Goal: Task Accomplishment & Management: Complete application form

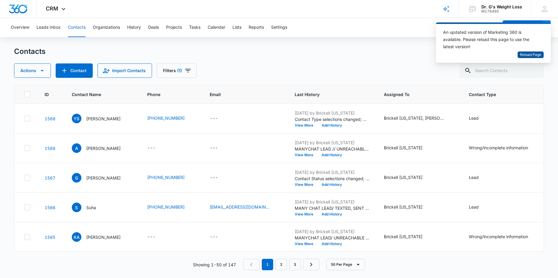
click at [532, 53] on span "Reload Page" at bounding box center [530, 55] width 21 height 6
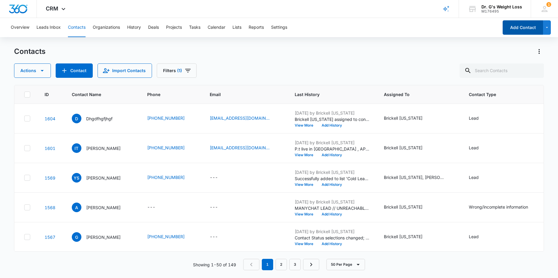
click at [511, 25] on button "Add Contact" at bounding box center [522, 27] width 40 height 14
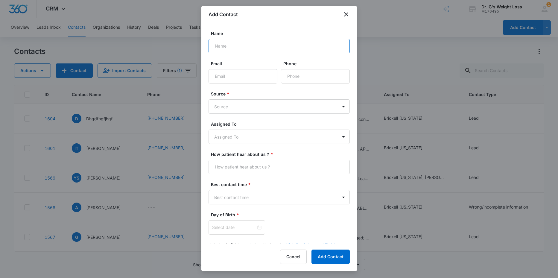
click at [251, 45] on input "Name" at bounding box center [278, 46] width 141 height 14
type input "d"
type input "DENVER LUCAS"
click at [294, 75] on input "Phone" at bounding box center [315, 76] width 69 height 14
type input "(330) 614-3947"
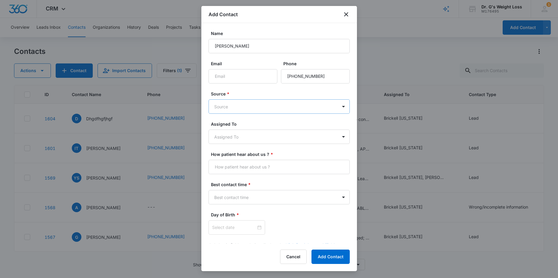
click at [280, 103] on body "CRM Apps Reputation Forms CRM Email Social Content Ads Intelligence Files Brand…" at bounding box center [279, 139] width 558 height 278
click at [230, 160] on p "Mobile App Create" at bounding box center [234, 161] width 37 height 6
click at [232, 136] on body "CRM Apps Reputation Forms CRM Email Social Content Ads Intelligence Files Brand…" at bounding box center [279, 139] width 558 height 278
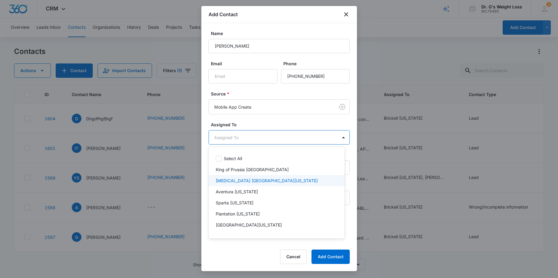
click at [212, 182] on div "Doral Miami Florida" at bounding box center [276, 180] width 136 height 11
click at [219, 183] on p "Doral Miami Florida" at bounding box center [267, 182] width 102 height 6
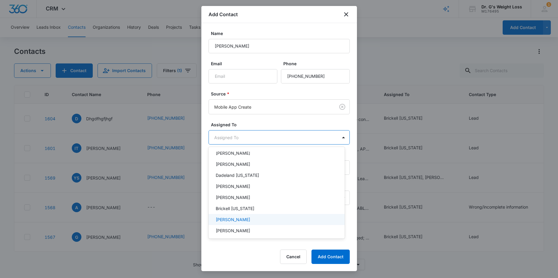
scroll to position [105, 0]
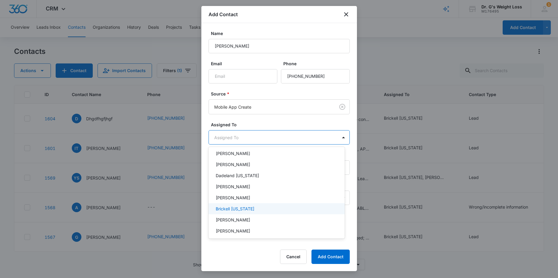
click at [227, 209] on p "Brickell [US_STATE]" at bounding box center [235, 208] width 39 height 6
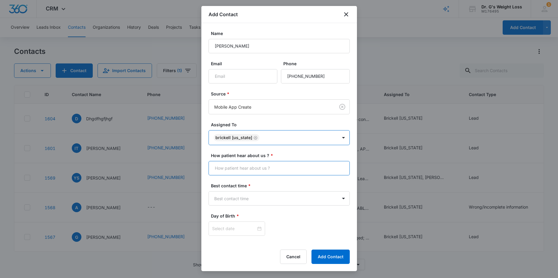
click at [243, 166] on input "How patient hear about us ? *" at bounding box center [278, 168] width 141 height 14
type input "MANY CHAT"
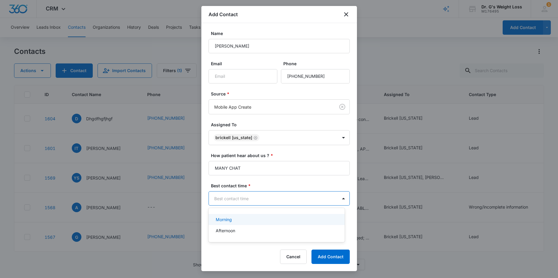
click at [247, 198] on body "CRM Apps Reputation Forms CRM Email Social Content Ads Intelligence Files Brand…" at bounding box center [279, 139] width 558 height 278
click at [240, 223] on div "Morning" at bounding box center [276, 219] width 136 height 11
click at [239, 226] on input at bounding box center [234, 229] width 44 height 7
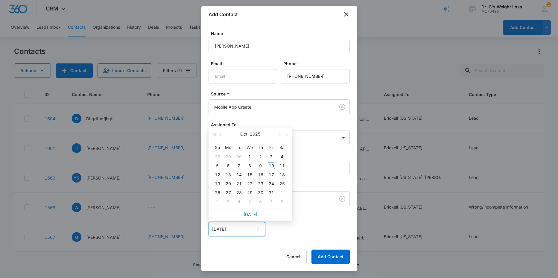
click at [237, 228] on input "01/01/2000" at bounding box center [234, 229] width 44 height 7
type input "01/01/2000"
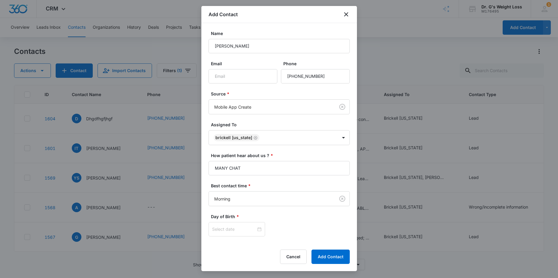
click at [334, 239] on form "Name DENVER LUCAS Email Phone Source * Mobile App Create Assigned To Brickell F…" at bounding box center [278, 143] width 141 height 227
click at [220, 228] on input at bounding box center [234, 229] width 44 height 7
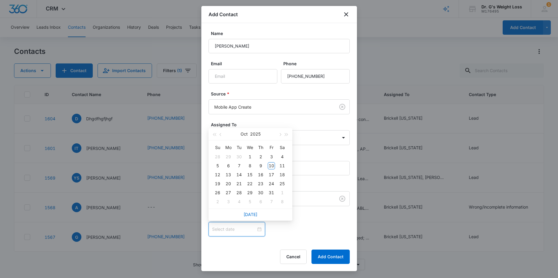
click at [220, 228] on input at bounding box center [234, 229] width 44 height 7
click at [255, 233] on div at bounding box center [236, 229] width 57 height 14
click at [236, 228] on input at bounding box center [234, 229] width 44 height 7
drag, startPoint x: 258, startPoint y: 212, endPoint x: 251, endPoint y: 217, distance: 8.6
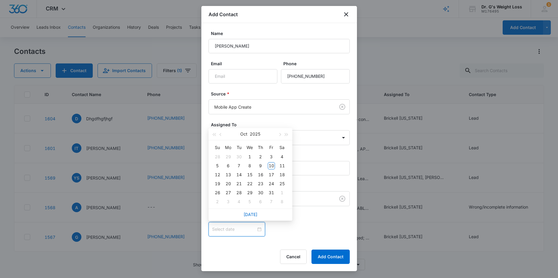
click at [257, 212] on div "Today" at bounding box center [250, 214] width 84 height 12
click at [254, 212] on link "Today" at bounding box center [250, 214] width 14 height 5
type input "Oct 10, 2025"
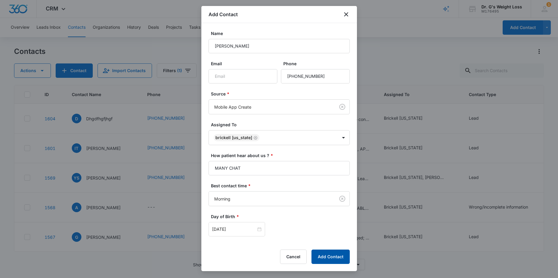
click at [330, 255] on button "Add Contact" at bounding box center [330, 256] width 38 height 14
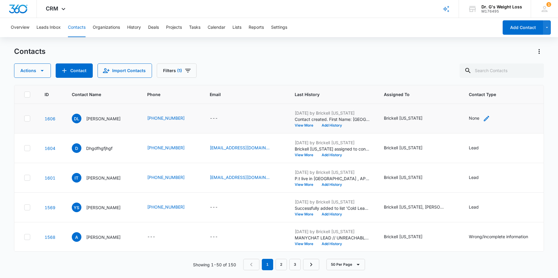
drag, startPoint x: 480, startPoint y: 118, endPoint x: 477, endPoint y: 118, distance: 3.6
click at [479, 118] on div "None" at bounding box center [474, 118] width 10 height 6
click at [500, 75] on div at bounding box center [503, 80] width 10 height 10
click at [482, 111] on div "Lead" at bounding box center [482, 112] width 37 height 6
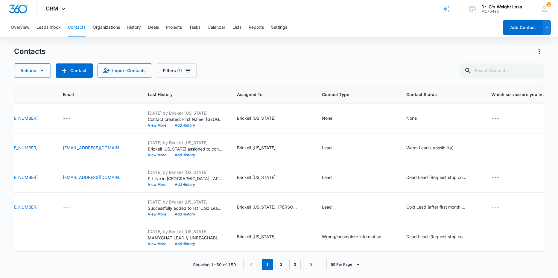
scroll to position [0, 149]
click at [330, 120] on div "None" at bounding box center [324, 118] width 10 height 6
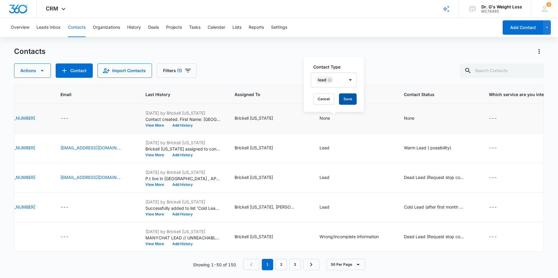
click at [352, 98] on button "Save" at bounding box center [348, 98] width 18 height 11
click at [412, 119] on div "None" at bounding box center [409, 118] width 10 height 6
click at [440, 79] on div at bounding box center [440, 80] width 10 height 10
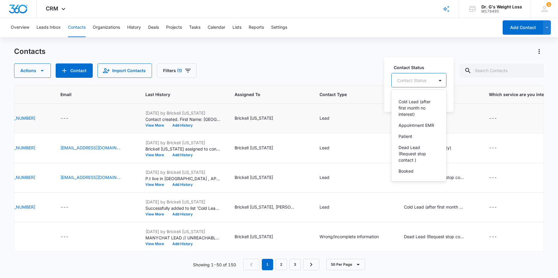
scroll to position [53, 0]
click at [401, 170] on p "Service Requested" at bounding box center [416, 170] width 37 height 6
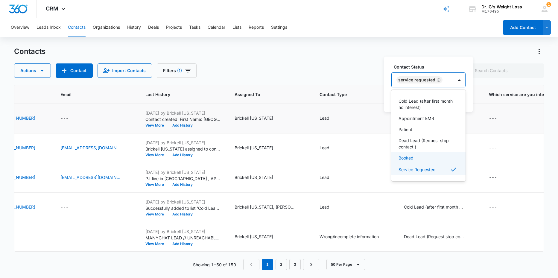
click at [387, 94] on div "Contact Status option Service Requested, selected. 8 results available. Use Up …" at bounding box center [428, 84] width 89 height 55
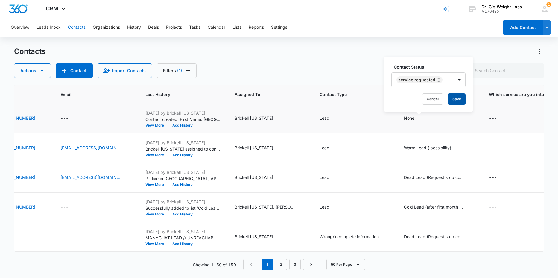
click at [459, 96] on button "Save" at bounding box center [457, 98] width 18 height 11
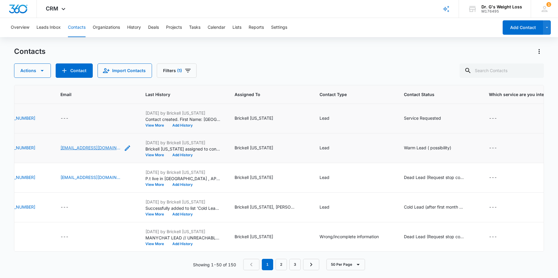
click at [86, 147] on link "dgfhgjj@gmail.com" at bounding box center [90, 147] width 60 height 6
